Goal: Information Seeking & Learning: Learn about a topic

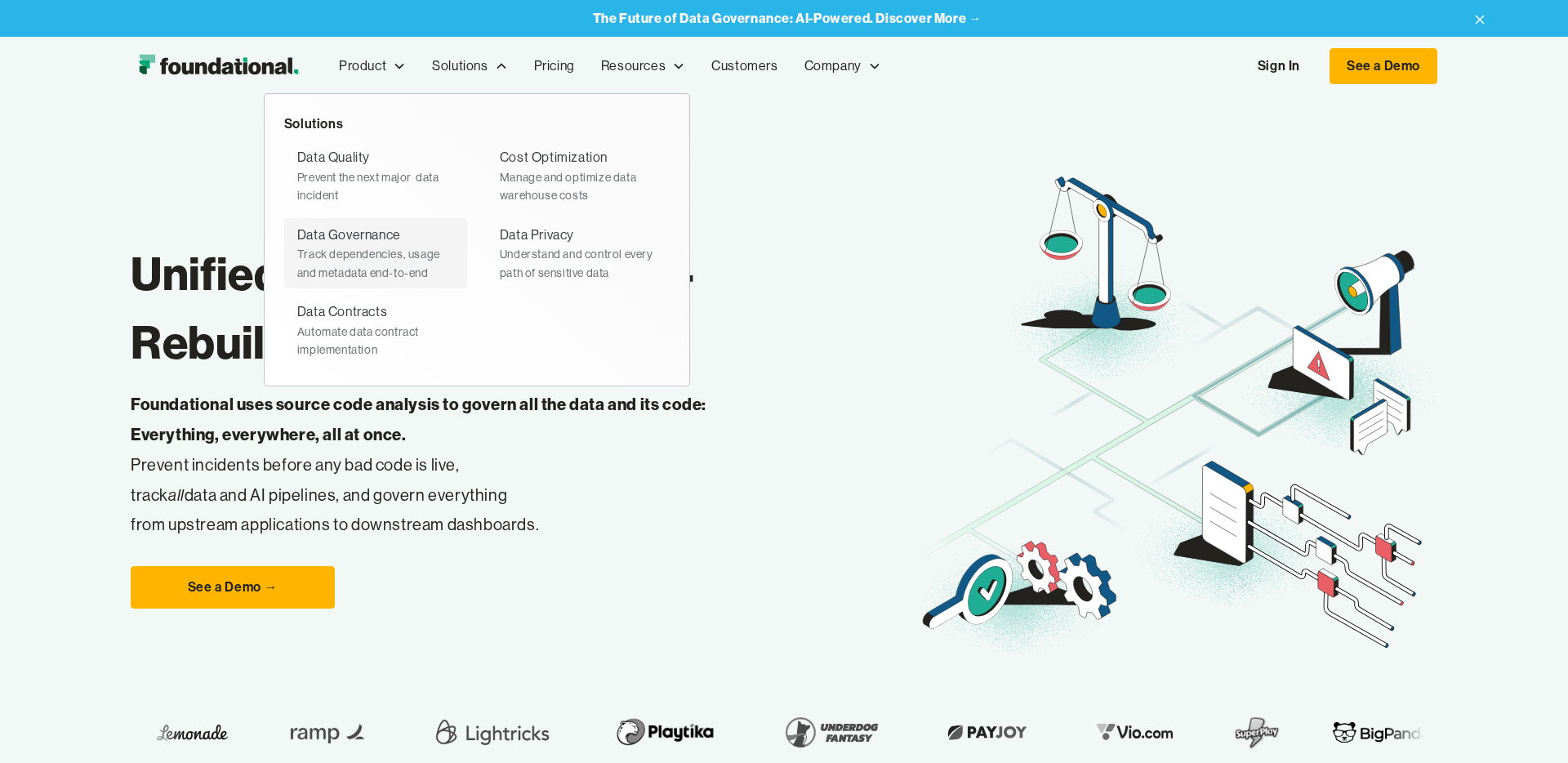
scroll to position [1, 0]
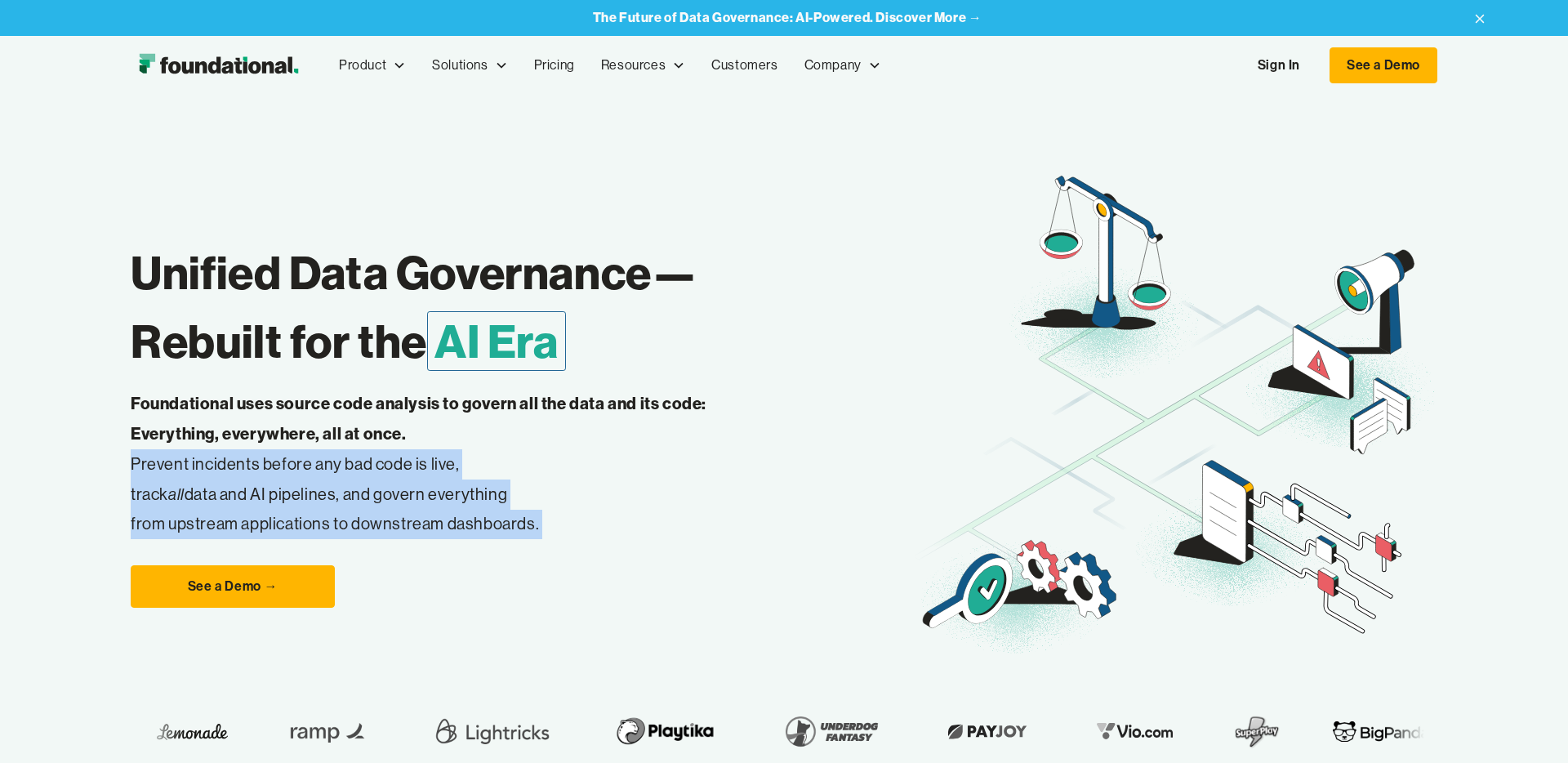
drag, startPoint x: 131, startPoint y: 461, endPoint x: 570, endPoint y: 546, distance: 447.2
click at [570, 546] on div "Unified Data Governance— Rebuilt for the AI Era Foundational uses source code a…" at bounding box center [522, 415] width 784 height 385
copy p "Prevent incidents before any bad code is live, track all data and AI pipelines,…"
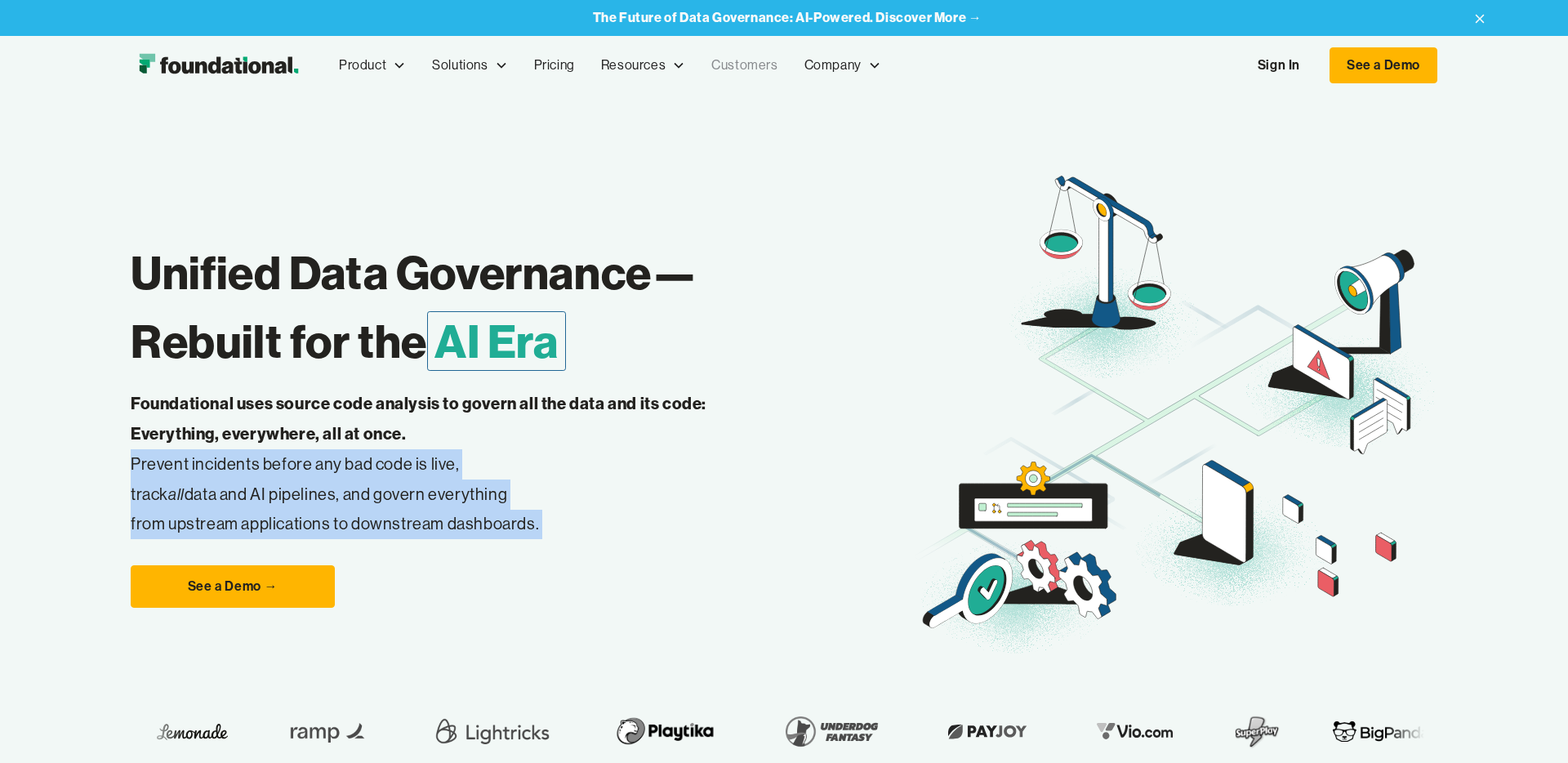
click at [731, 66] on link "Customers" at bounding box center [744, 66] width 92 height 54
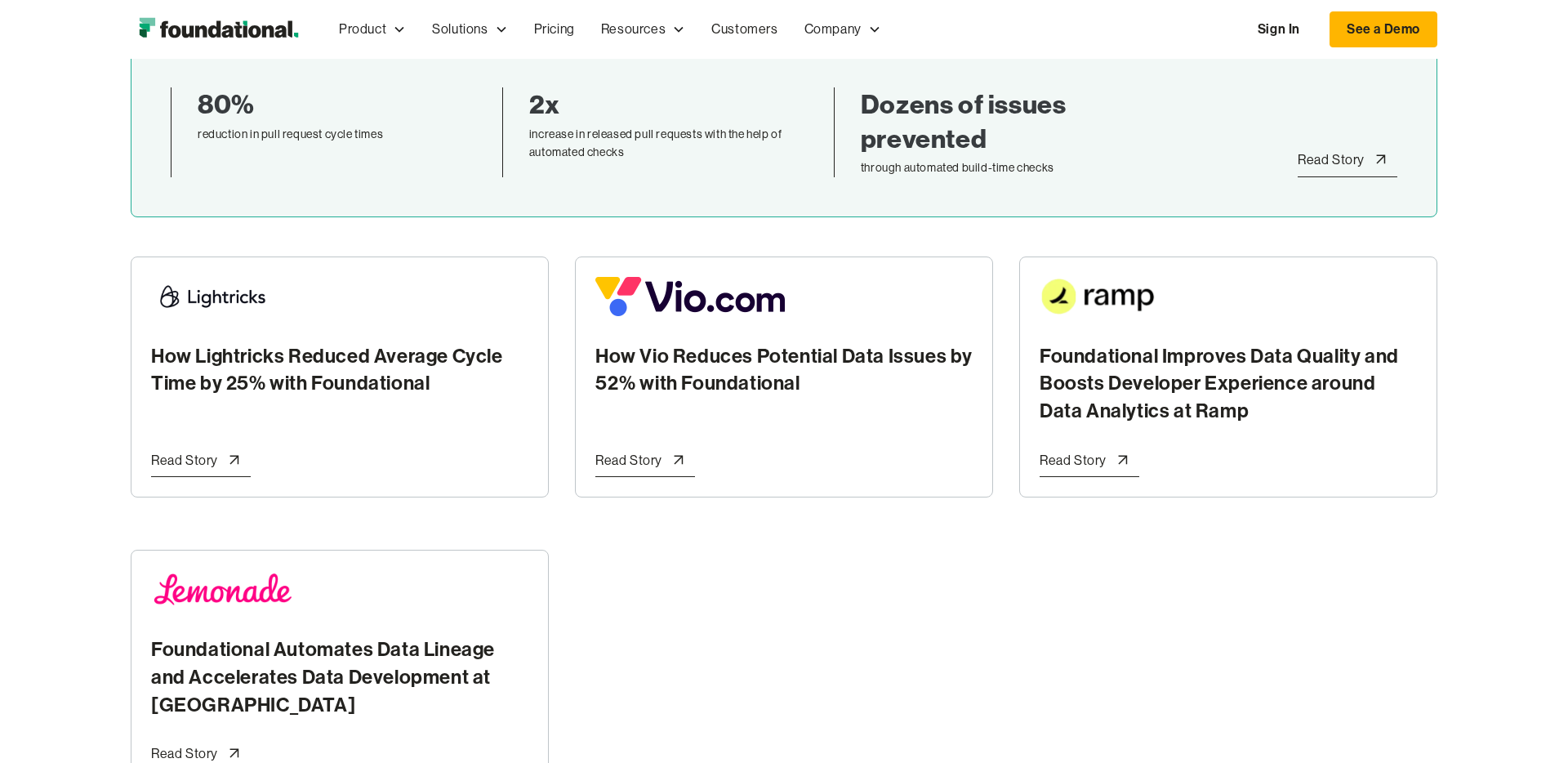
scroll to position [487, 0]
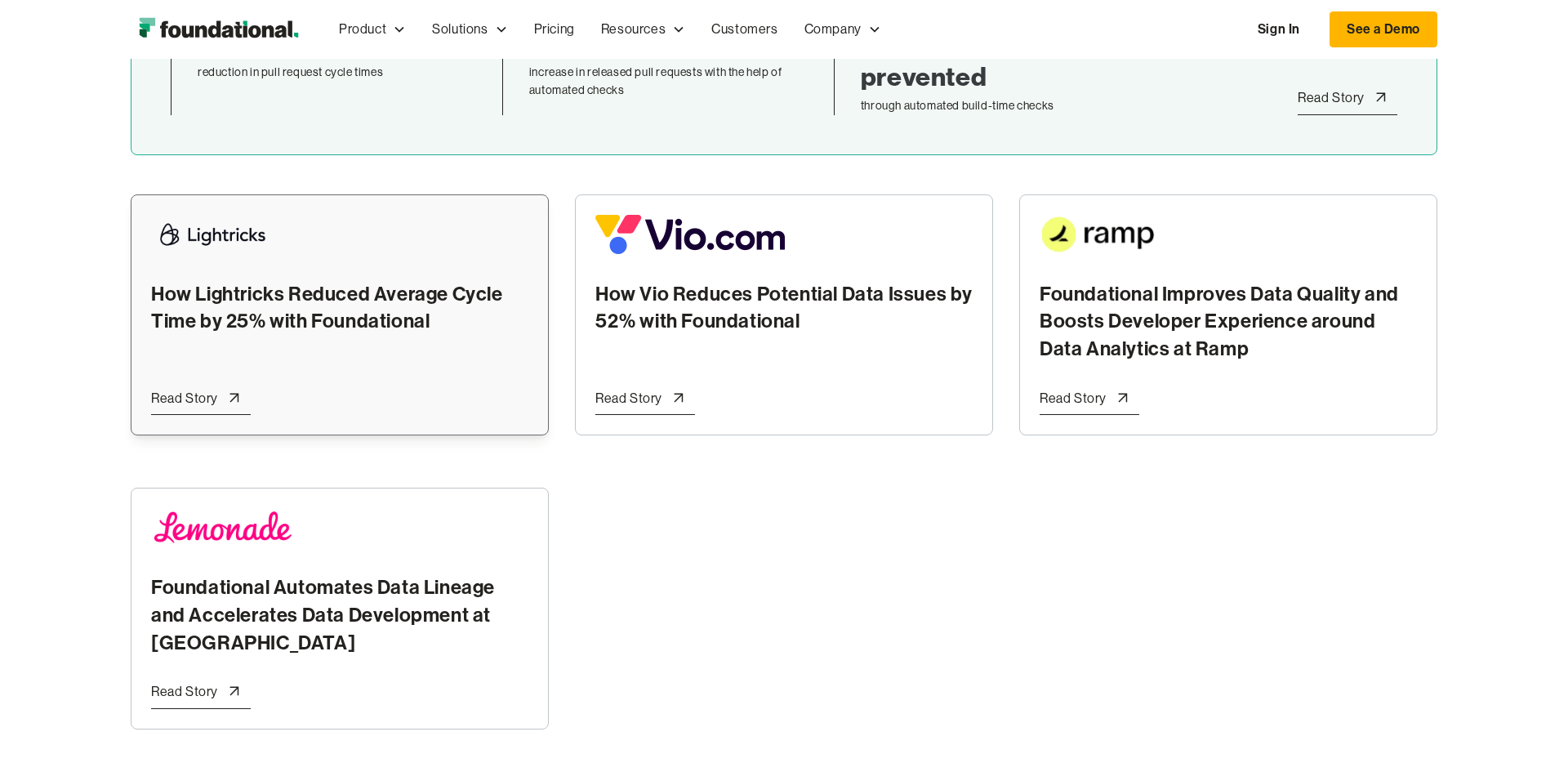
click at [275, 390] on link "How Lightricks Reduced Average Cycle Time by 25% with Foundational Read Story" at bounding box center [340, 315] width 418 height 242
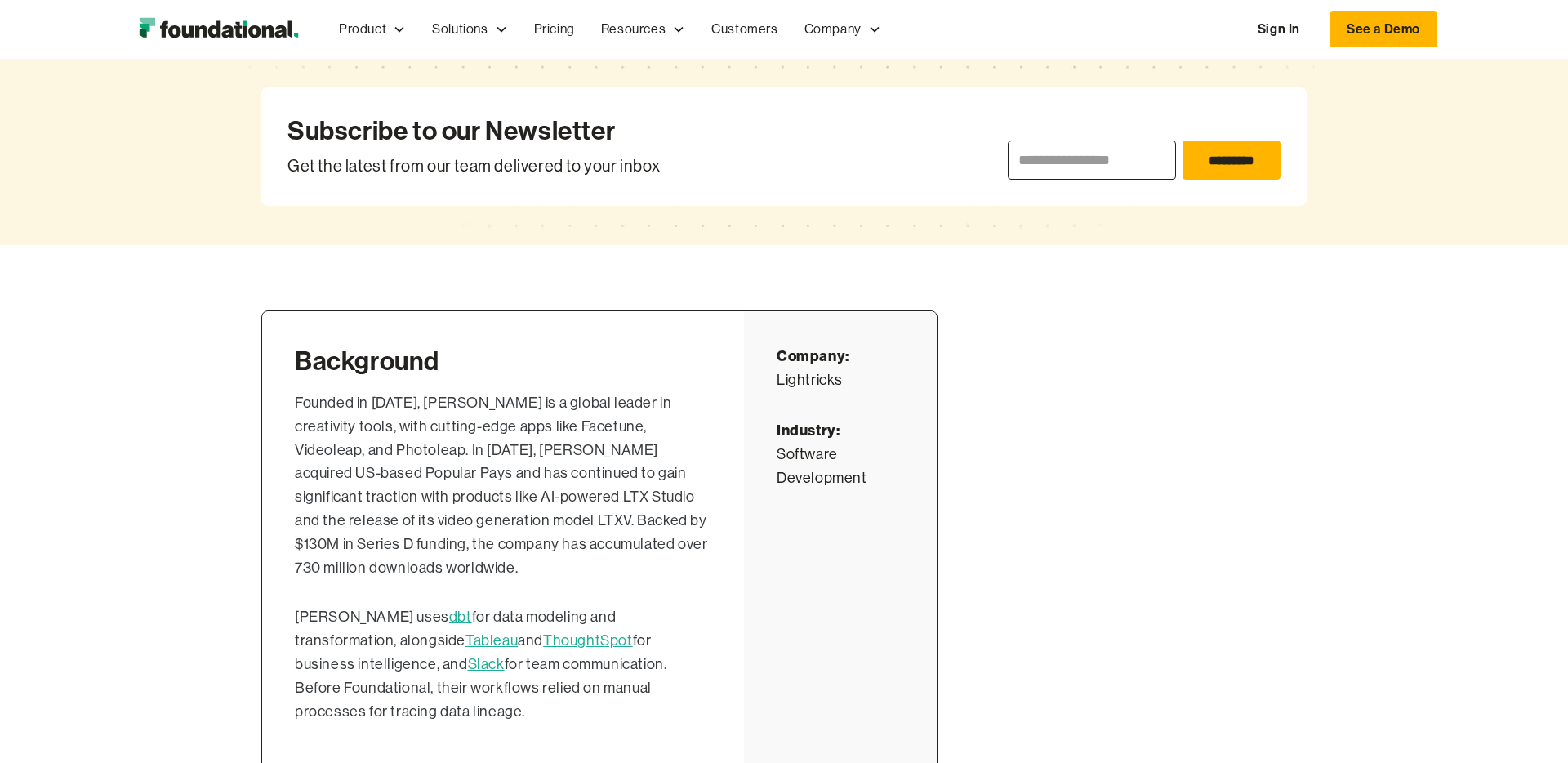
scroll to position [573, 0]
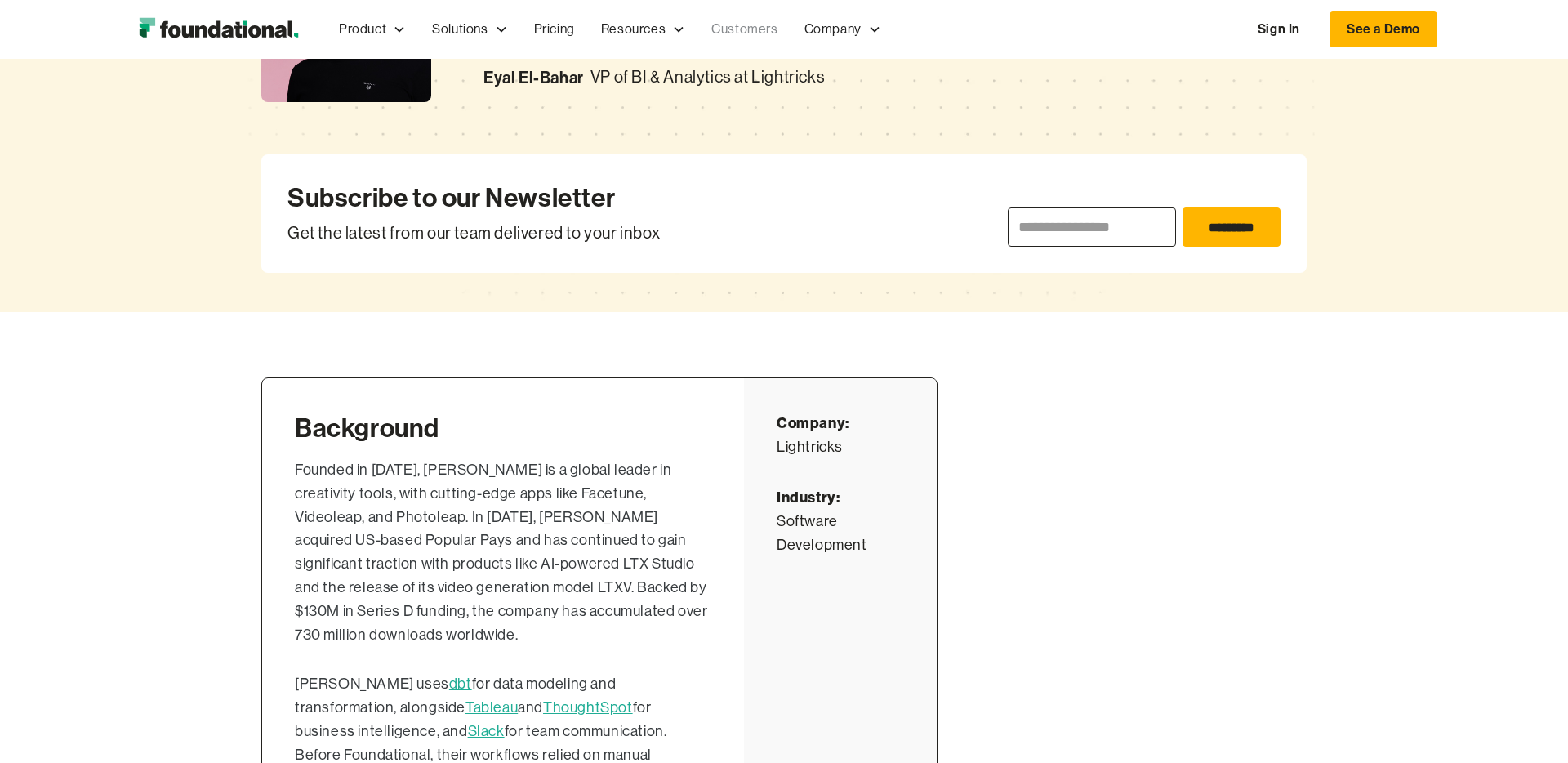
click at [730, 24] on link "Customers" at bounding box center [744, 30] width 92 height 54
